Goal: Check status: Check status

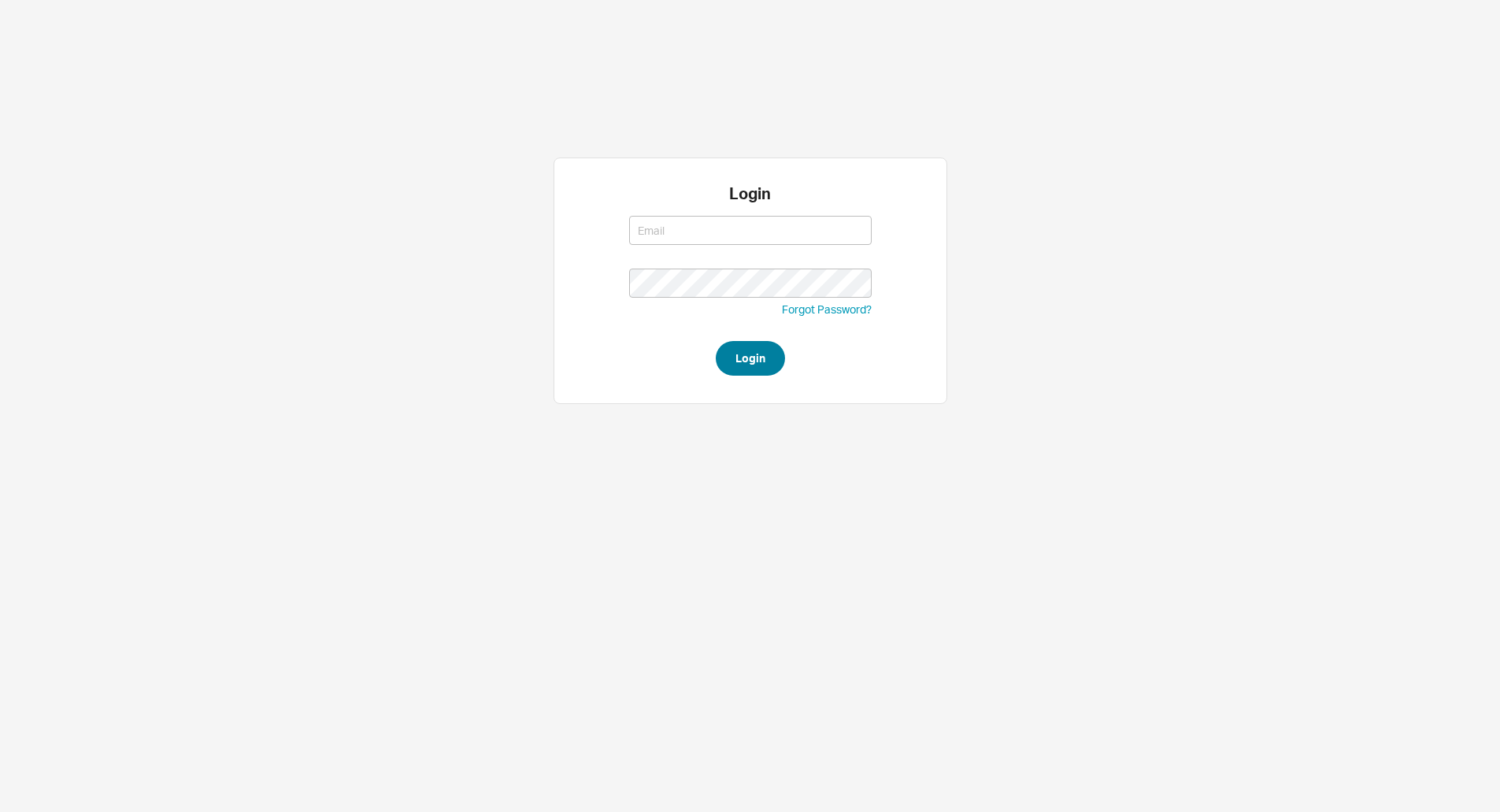
type input "[EMAIL_ADDRESS][DOMAIN_NAME]"
click at [744, 354] on button "Login" at bounding box center [750, 358] width 69 height 34
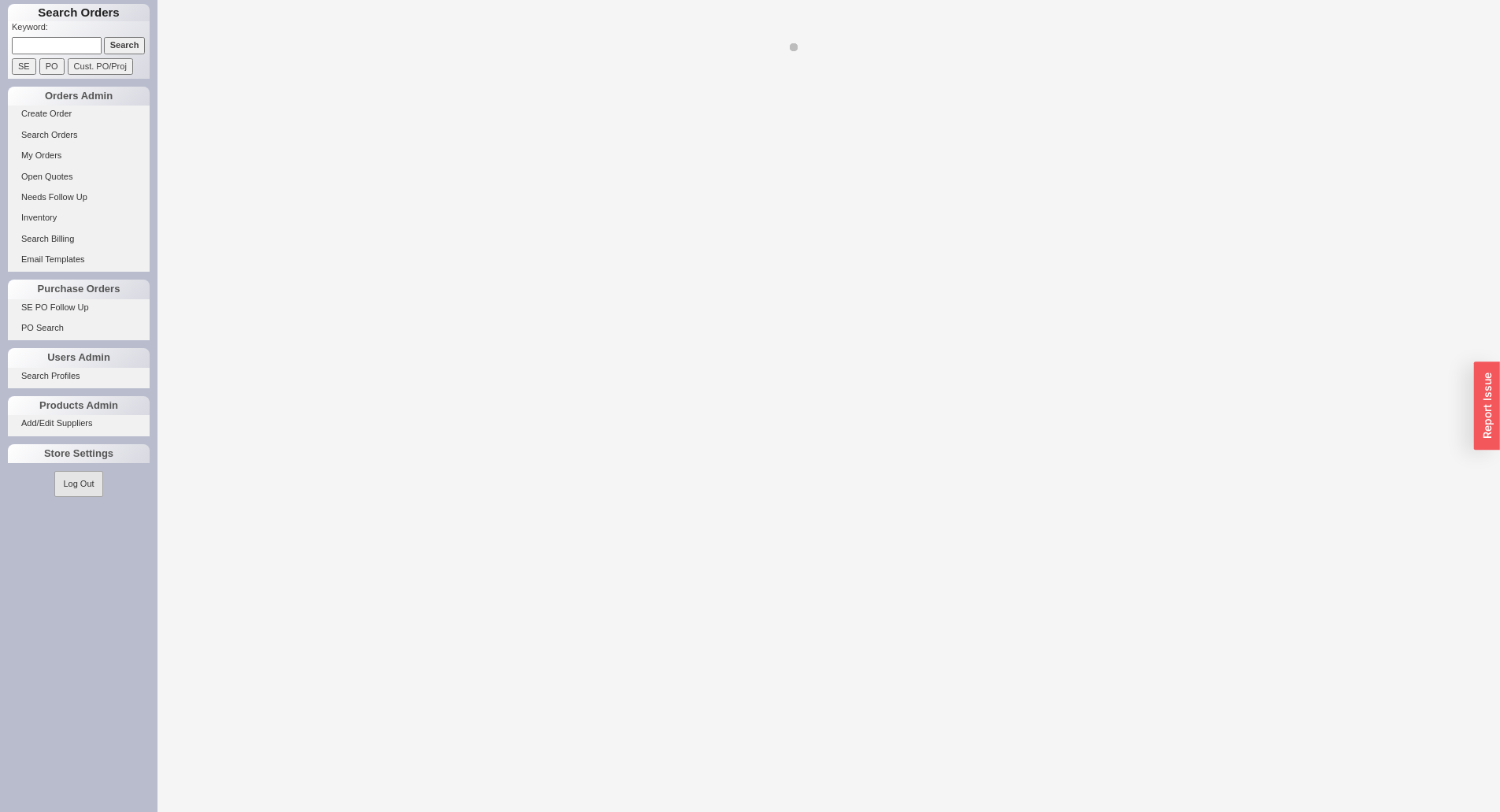
click at [59, 44] on input at bounding box center [56, 44] width 90 height 16
select select "LOW"
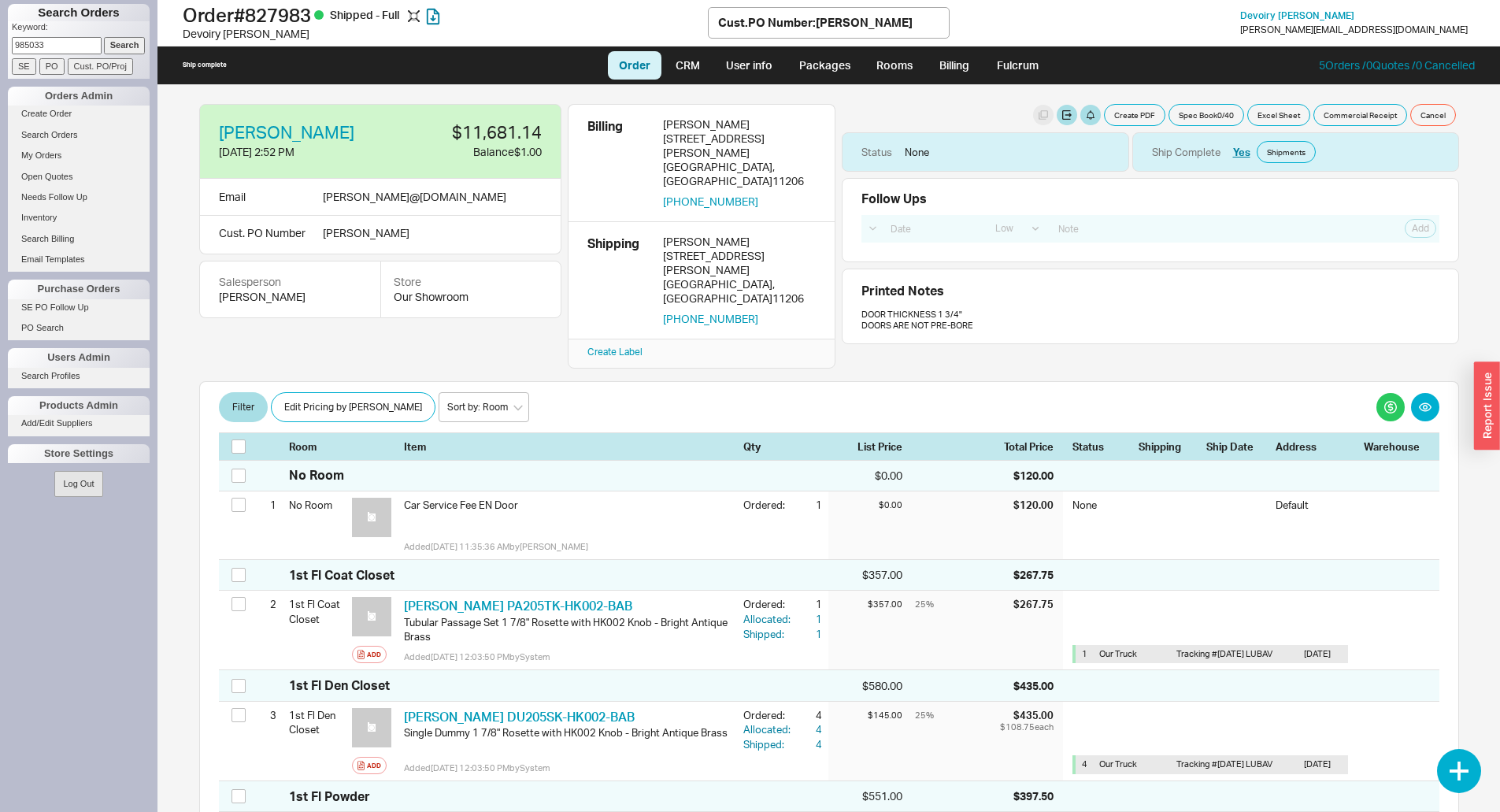
type input "985033"
click at [55, 65] on input "PO" at bounding box center [51, 66] width 25 height 16
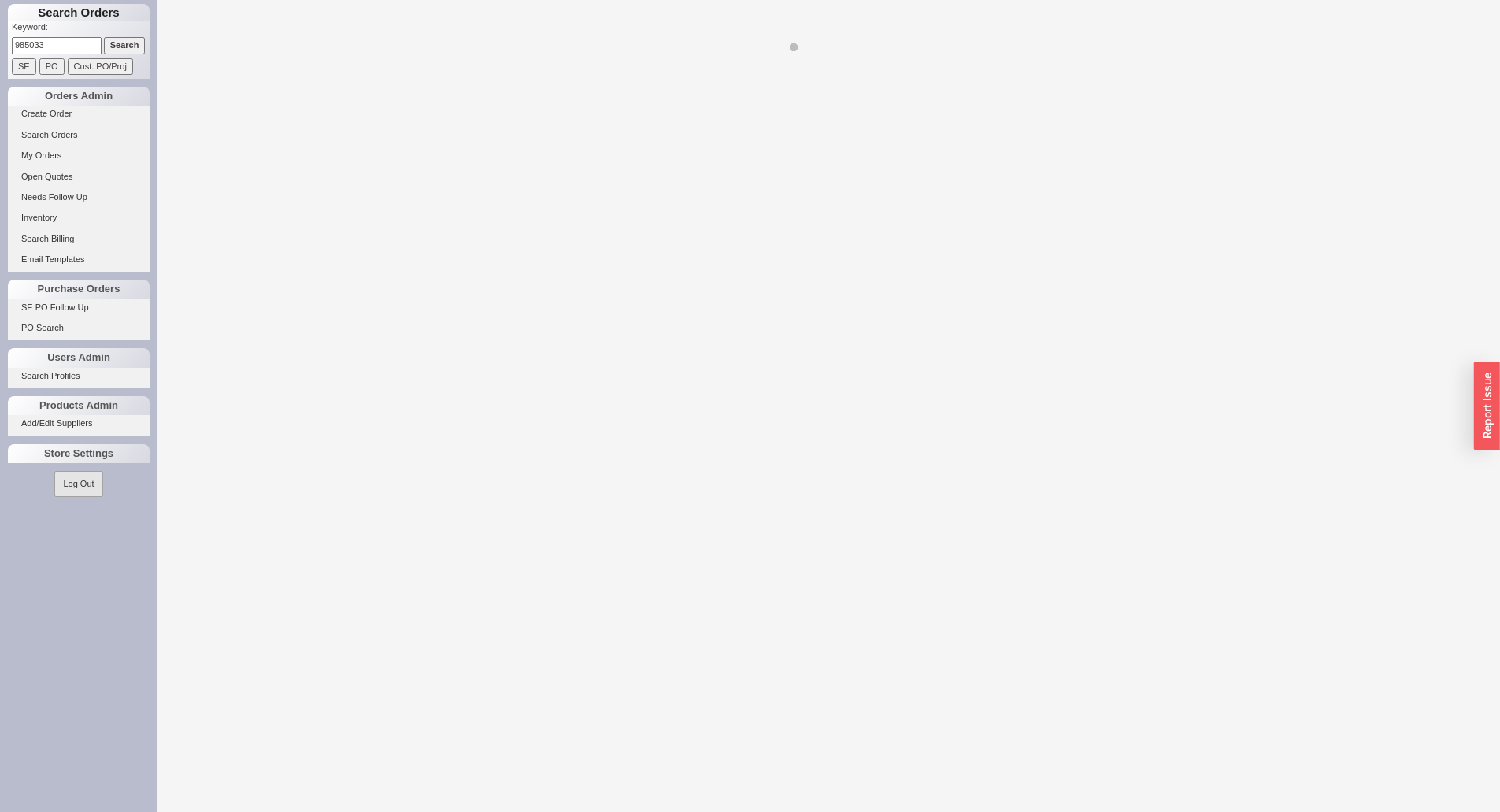
select select "LOW"
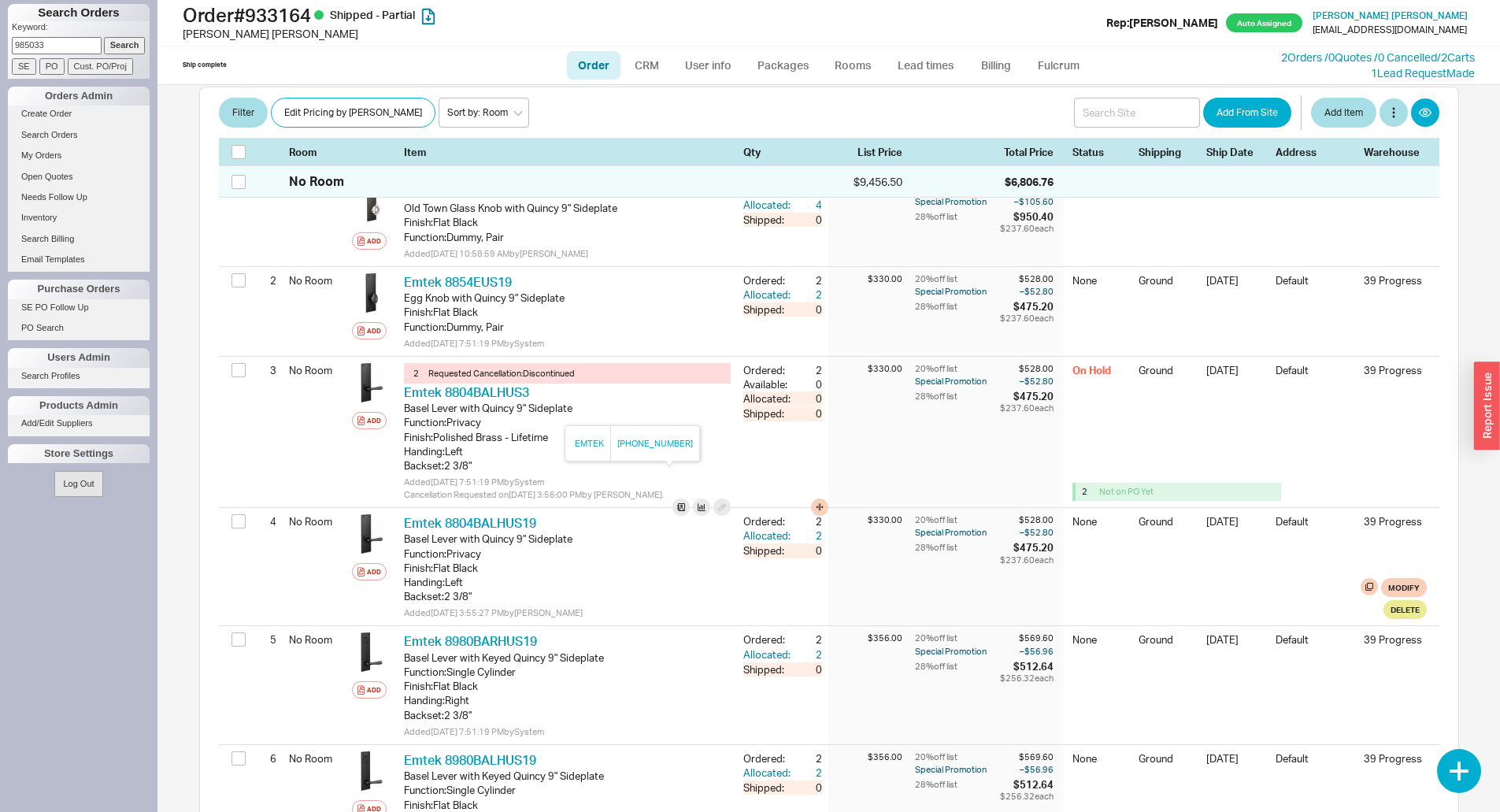
scroll to position [315, 0]
